Goal: Transaction & Acquisition: Book appointment/travel/reservation

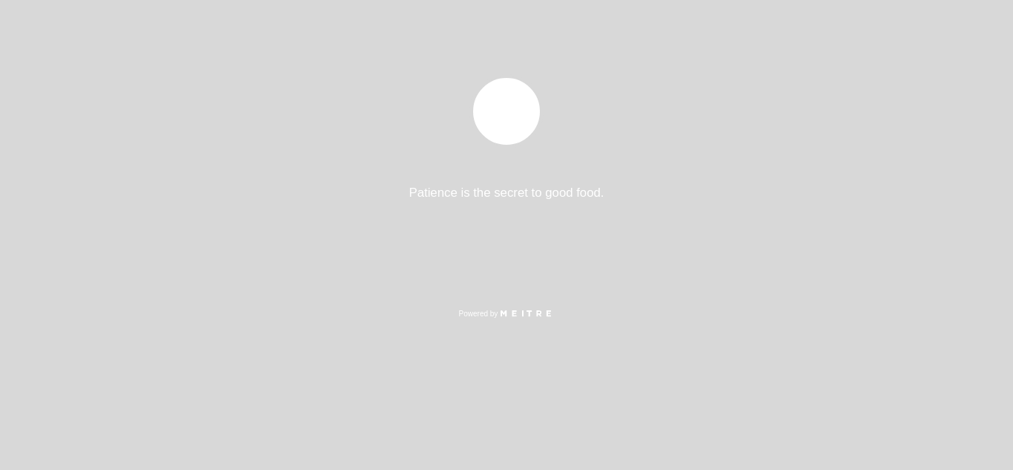
select select "es"
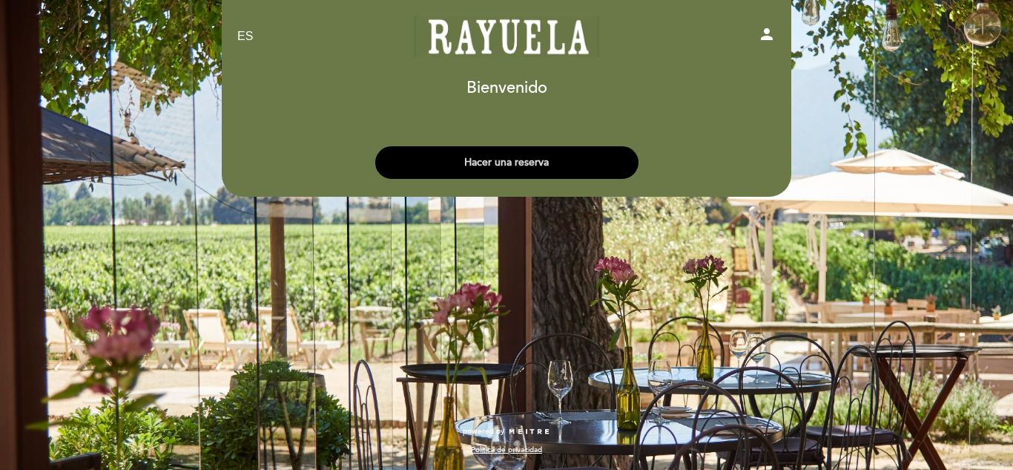
click at [544, 161] on button "Hacer una reserva" at bounding box center [506, 162] width 263 height 33
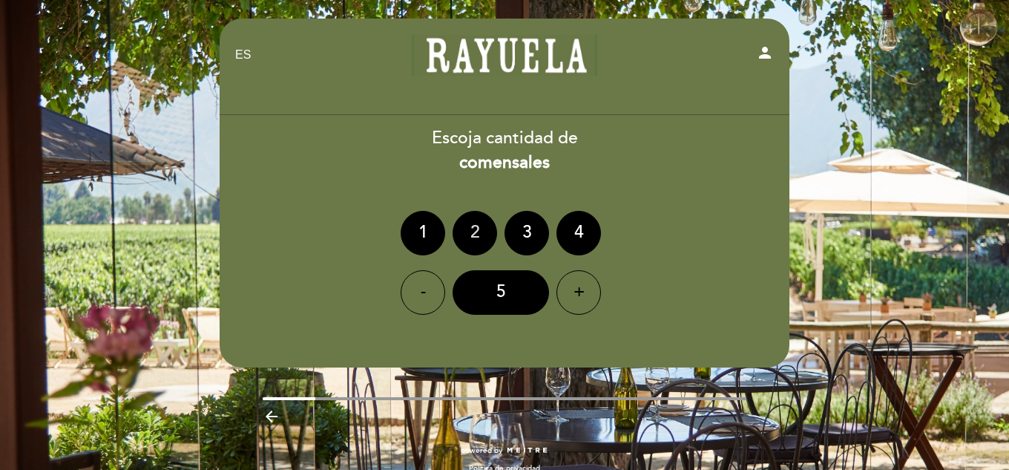
click at [469, 227] on div "2" at bounding box center [474, 233] width 45 height 45
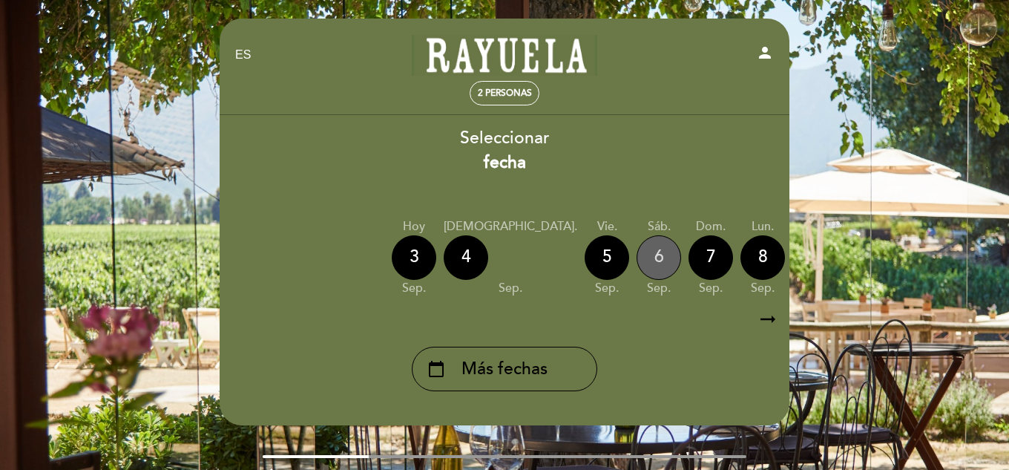
click at [636, 263] on div "6" at bounding box center [658, 257] width 45 height 45
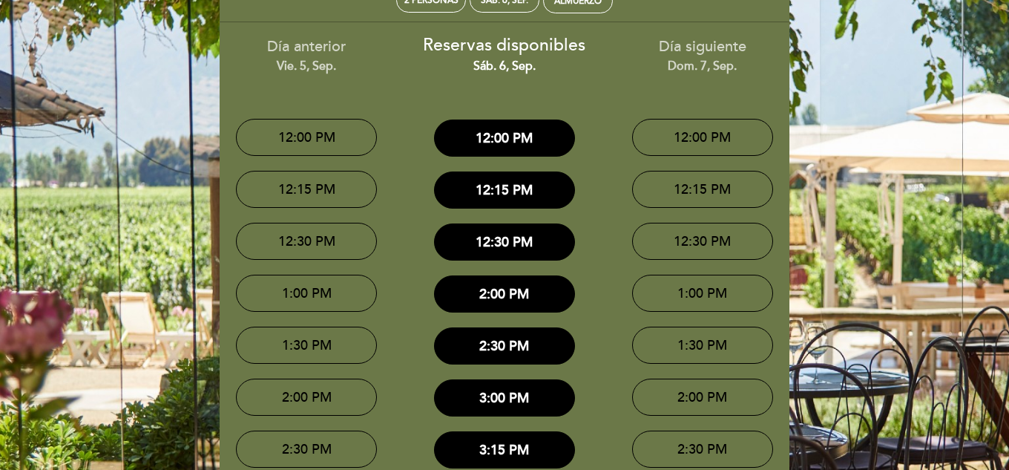
scroll to position [102, 0]
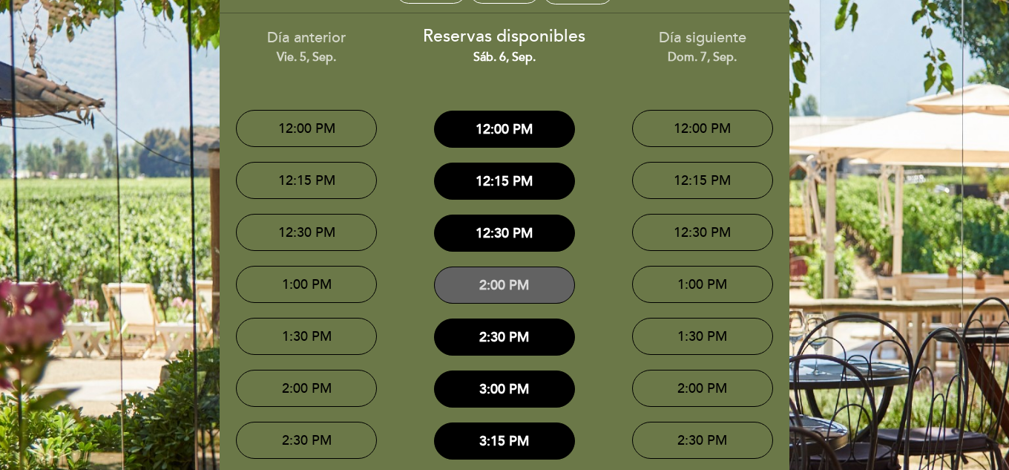
click at [511, 284] on button "2:00 PM" at bounding box center [504, 284] width 141 height 37
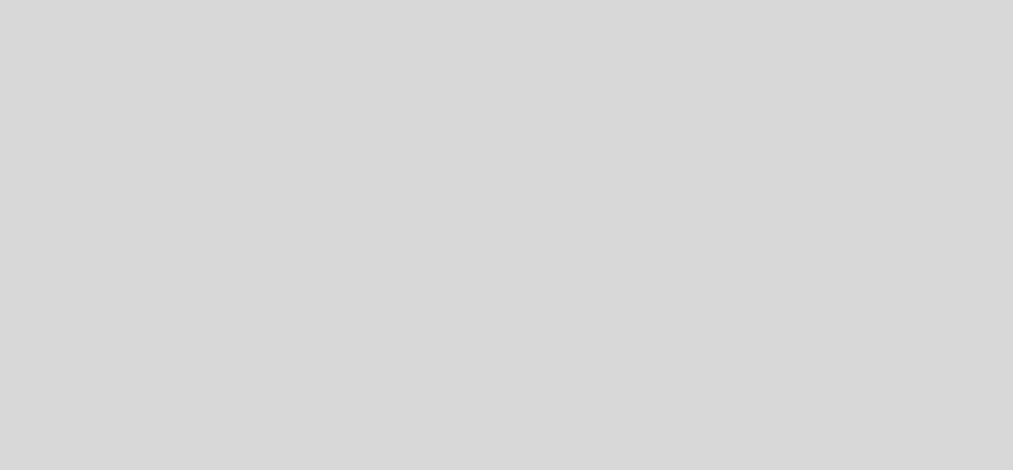
select select "es"
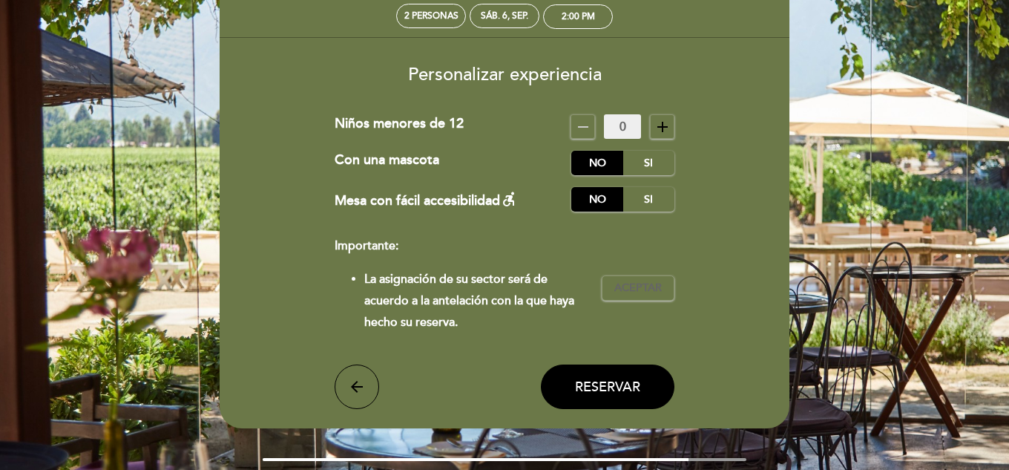
scroll to position [76, 0]
click at [644, 291] on span "Aceptar" at bounding box center [637, 289] width 47 height 16
click at [590, 166] on label "No" at bounding box center [597, 163] width 52 height 24
click at [590, 197] on label "No" at bounding box center [597, 200] width 52 height 24
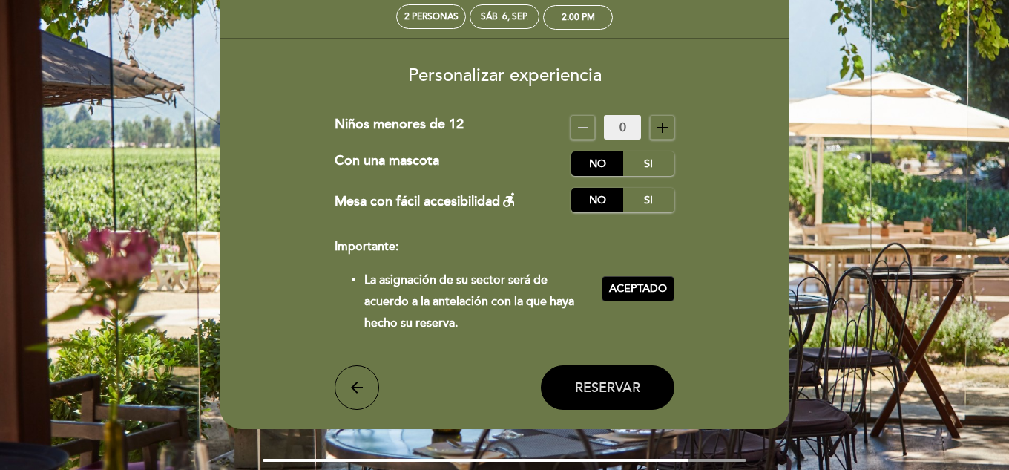
click at [619, 387] on span "Reservar" at bounding box center [607, 387] width 65 height 16
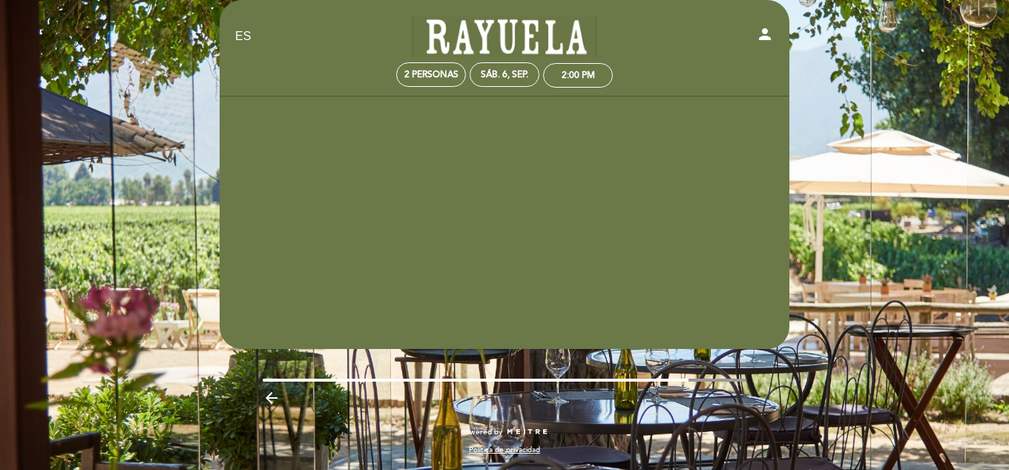
scroll to position [19, 0]
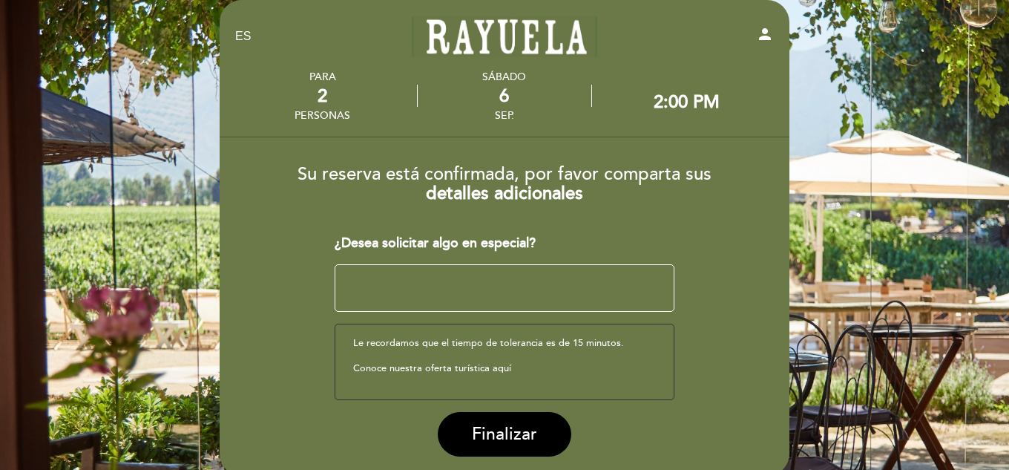
click at [430, 287] on textarea at bounding box center [505, 287] width 340 height 47
type textarea "No"
click at [504, 435] on span "Finalizar" at bounding box center [504, 434] width 65 height 21
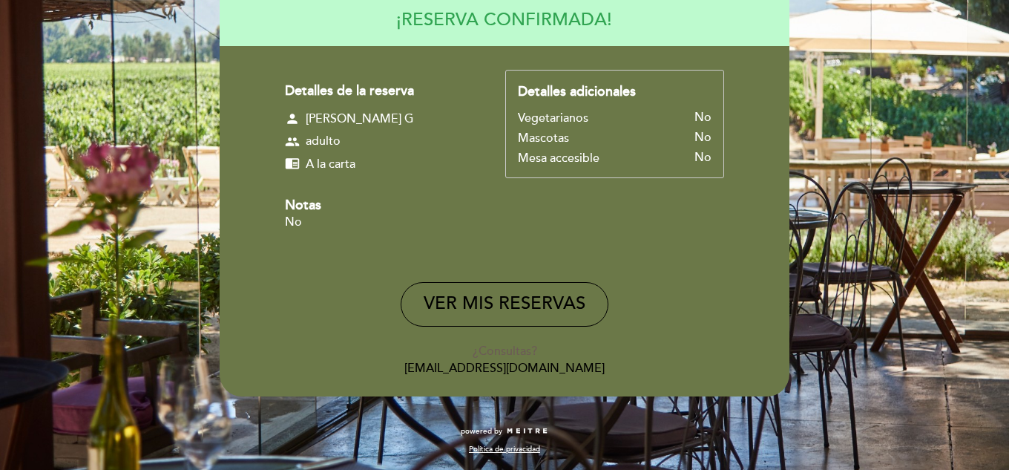
scroll to position [0, 0]
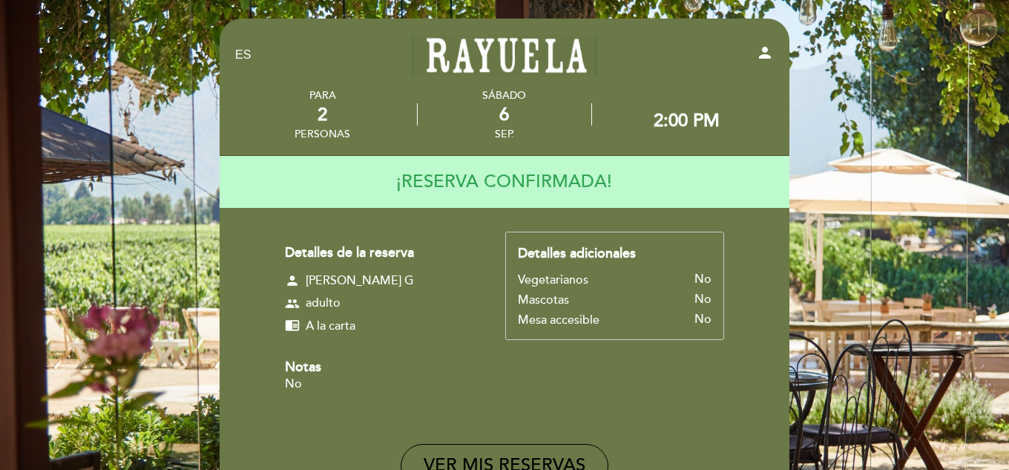
click at [878, 94] on div "EN ES PT [GEOGRAPHIC_DATA] person PARA 2 personas sábado [DATE] 2:00 PM" at bounding box center [504, 315] width 1009 height 631
